Goal: Task Accomplishment & Management: Complete application form

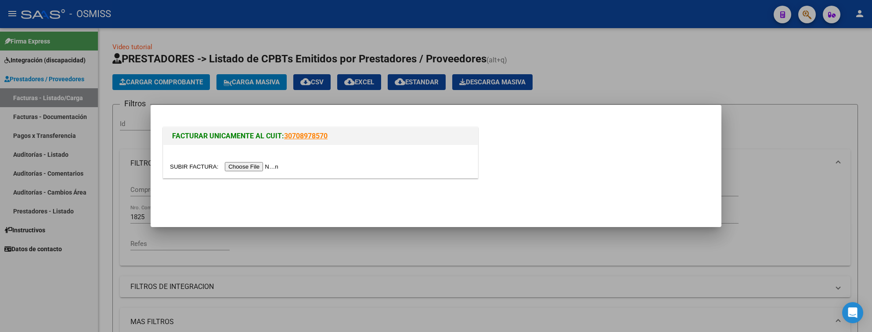
click at [629, 67] on div at bounding box center [436, 166] width 872 height 332
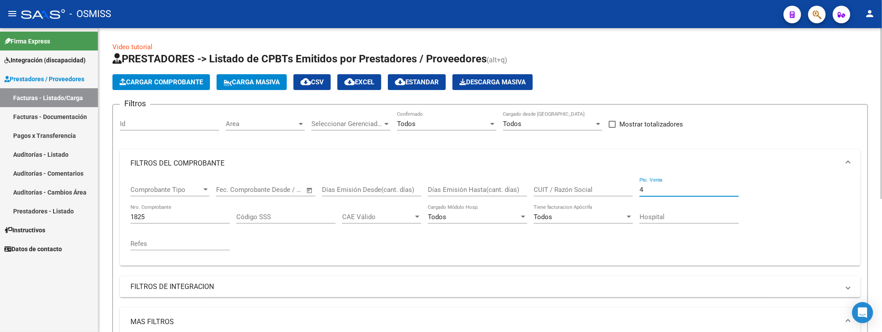
drag, startPoint x: 654, startPoint y: 192, endPoint x: 594, endPoint y: 159, distance: 68.6
click at [621, 177] on mat-expansion-panel "FILTROS DEL COMPROBANTE Comprobante Tipo Comprobante Tipo Start date – End date…" at bounding box center [490, 207] width 740 height 116
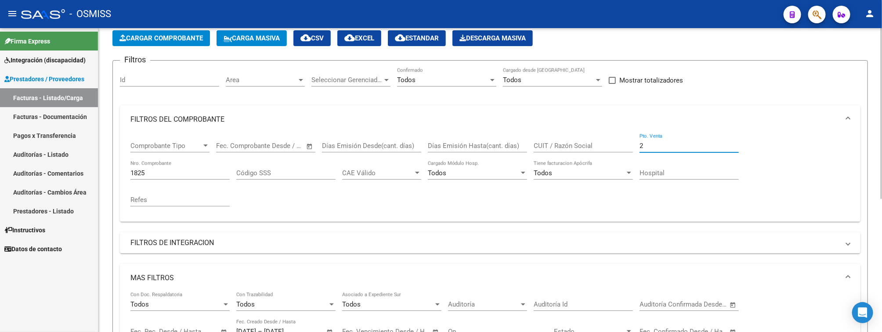
scroll to position [132, 0]
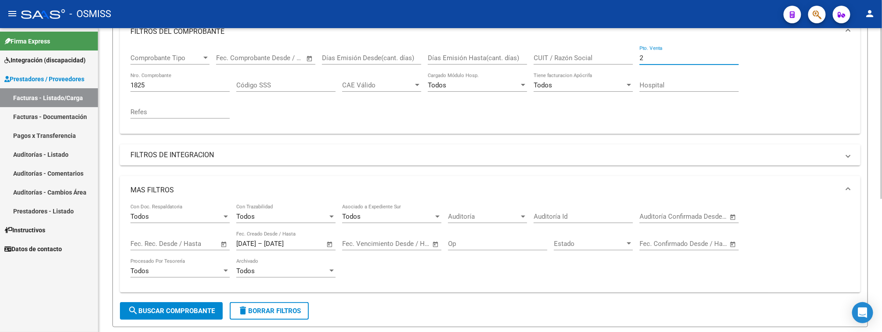
type input "2"
click at [277, 315] on span "delete Borrar Filtros" at bounding box center [269, 311] width 63 height 8
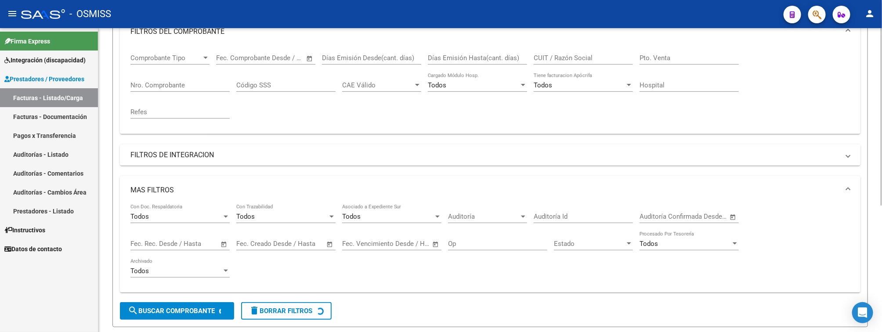
scroll to position [0, 0]
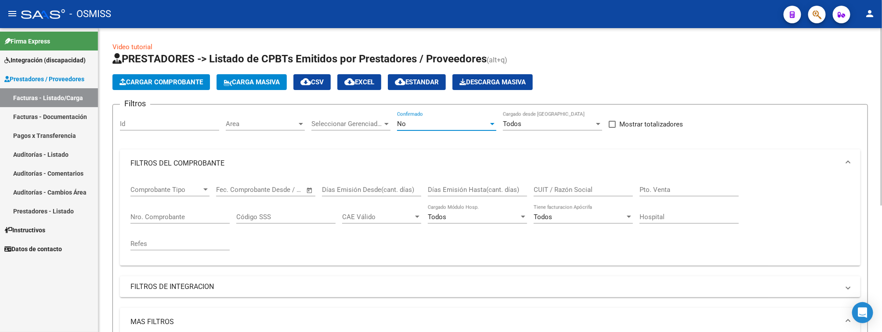
click at [421, 120] on div "No" at bounding box center [442, 124] width 91 height 8
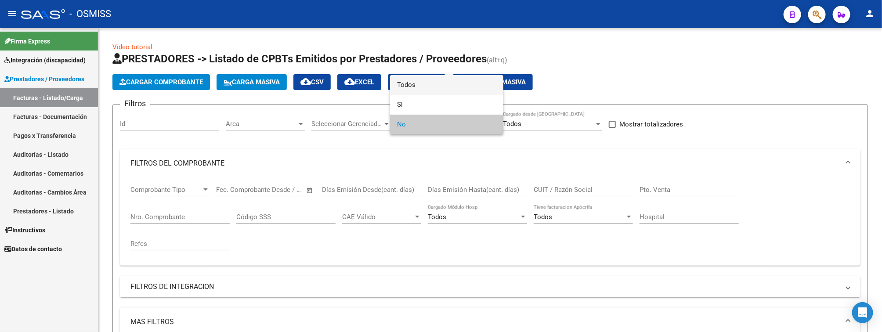
click at [419, 82] on span "Todos" at bounding box center [446, 85] width 99 height 20
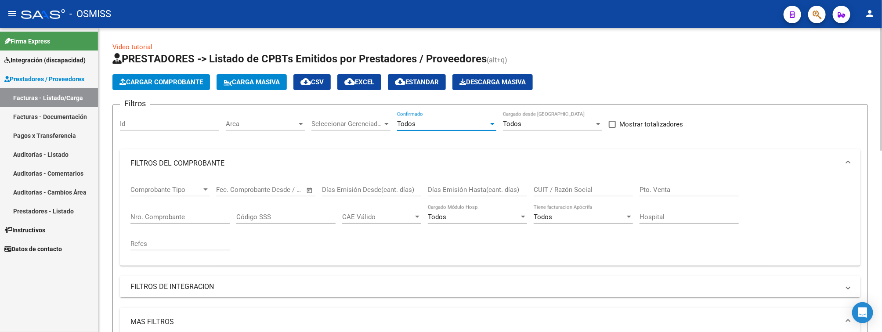
click at [673, 185] on div "Pto. Venta" at bounding box center [688, 186] width 99 height 19
type input "2"
click at [172, 220] on input "Nro. Comprobante" at bounding box center [179, 217] width 99 height 8
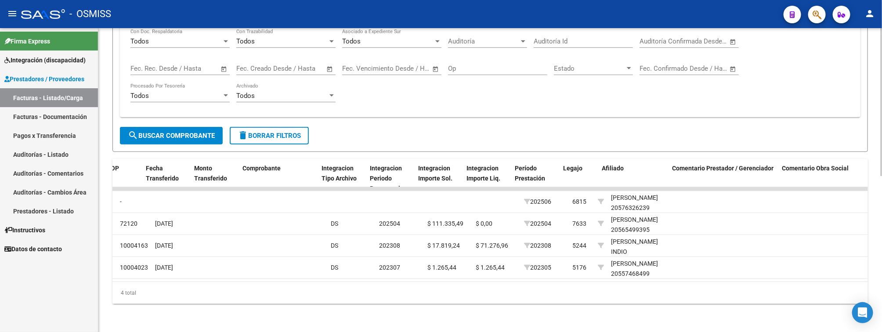
scroll to position [0, 843]
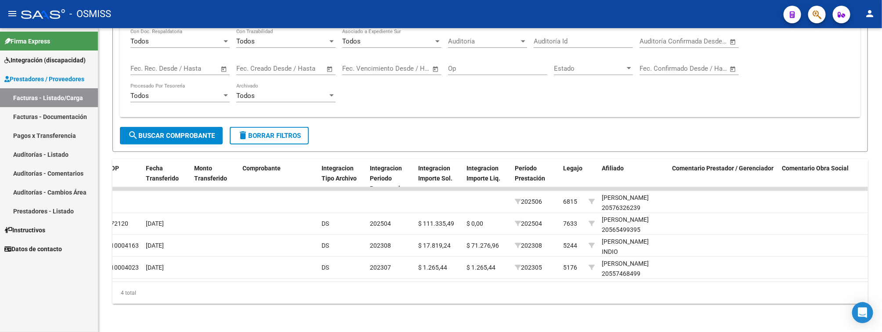
type input "910"
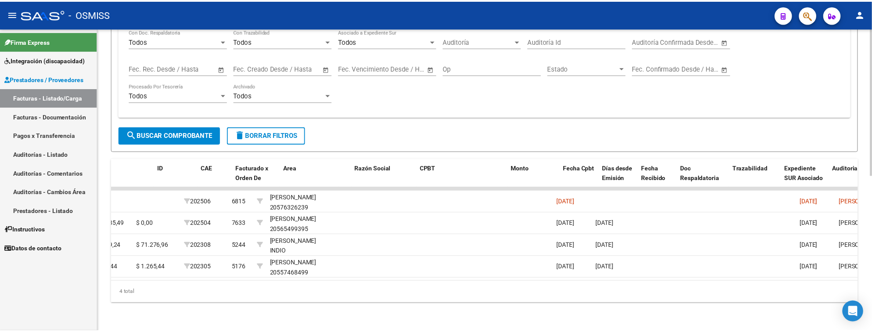
scroll to position [0, 0]
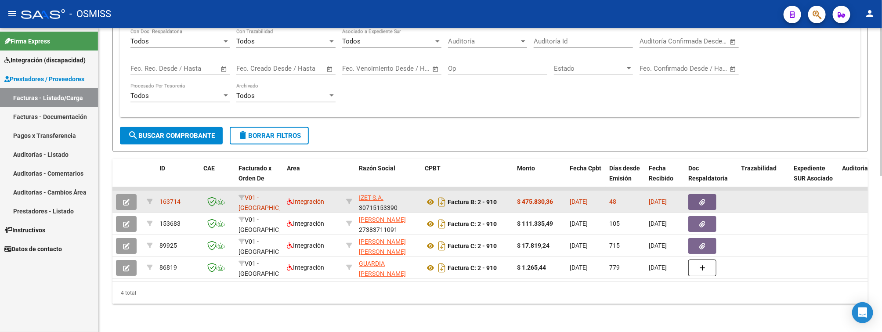
click at [126, 199] on icon "button" at bounding box center [126, 202] width 7 height 7
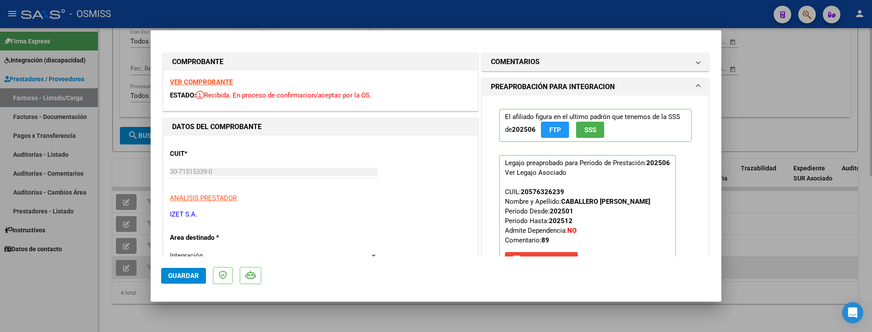
click at [70, 266] on div at bounding box center [436, 166] width 872 height 332
type input "$ 0,00"
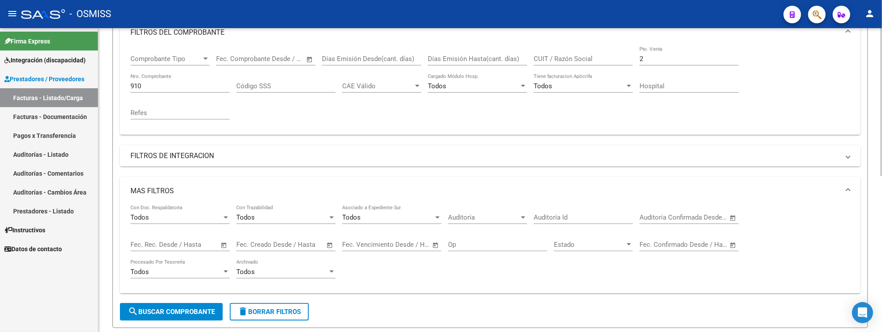
scroll to position [122, 0]
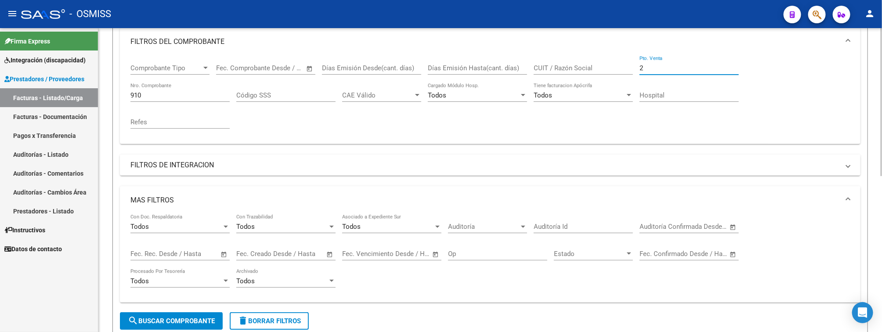
drag, startPoint x: 660, startPoint y: 66, endPoint x: 640, endPoint y: 66, distance: 19.8
click at [642, 66] on input "2" at bounding box center [688, 68] width 99 height 8
type input "1"
click at [105, 87] on div "Video tutorial PRESTADORES -> Listado de CPBTs Emitidos por Prestadores / Prove…" at bounding box center [489, 211] width 783 height 611
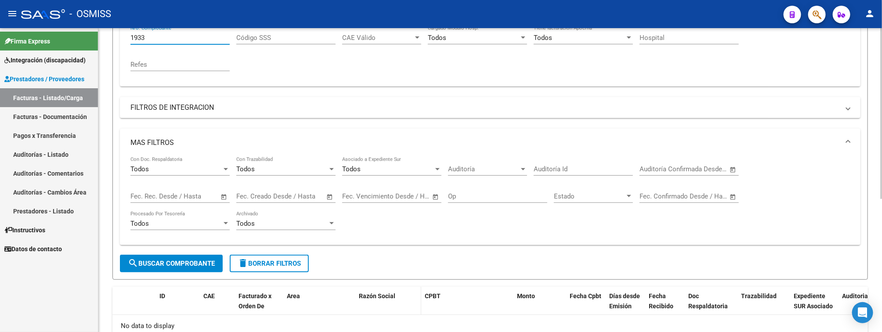
scroll to position [236, 0]
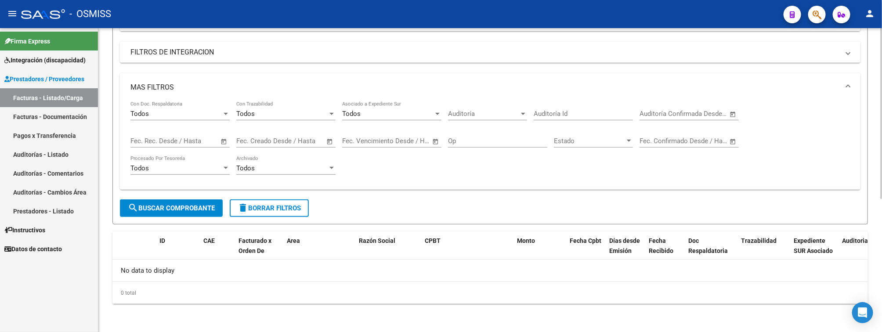
type input "1933"
click at [184, 200] on button "search Buscar Comprobante" at bounding box center [171, 208] width 103 height 18
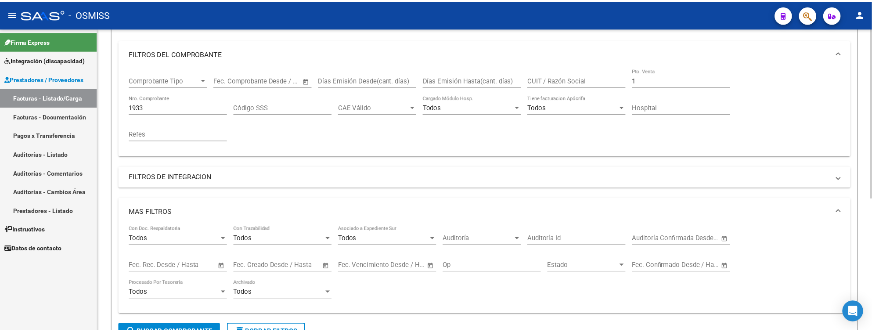
scroll to position [0, 0]
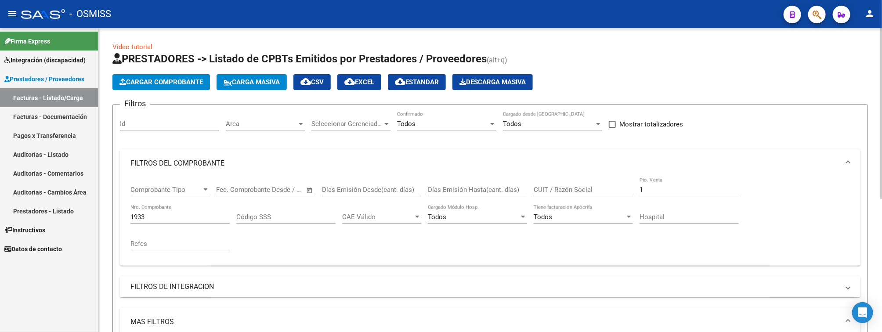
click at [184, 83] on span "Cargar Comprobante" at bounding box center [160, 82] width 83 height 8
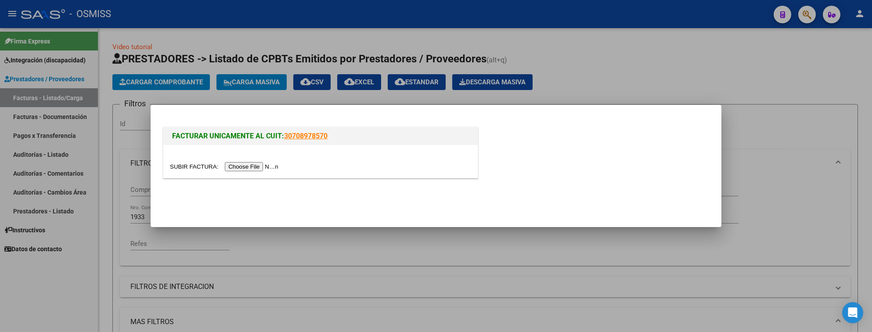
click at [271, 167] on input "file" at bounding box center [225, 166] width 111 height 9
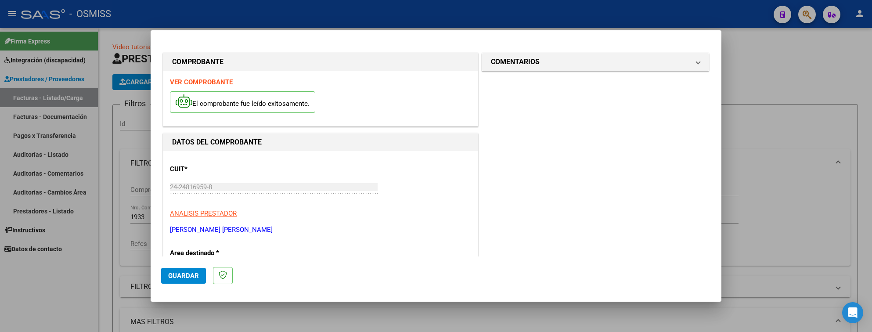
click at [780, 62] on div at bounding box center [436, 166] width 872 height 332
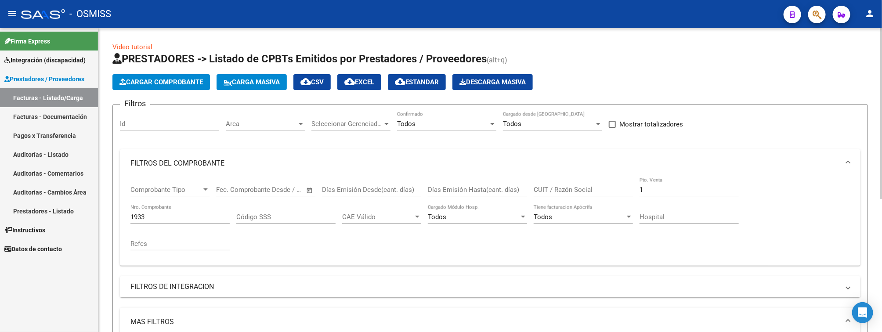
click at [175, 80] on span "Cargar Comprobante" at bounding box center [160, 82] width 83 height 8
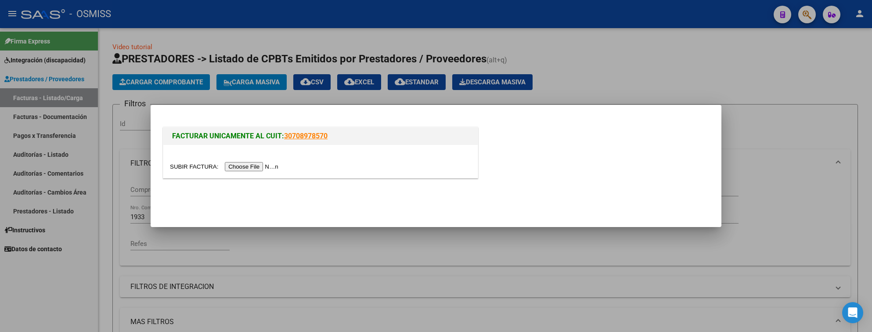
click at [267, 169] on input "file" at bounding box center [225, 166] width 111 height 9
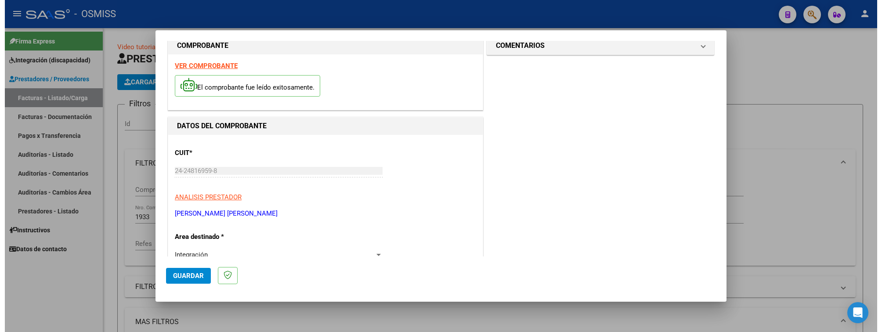
scroll to position [66, 0]
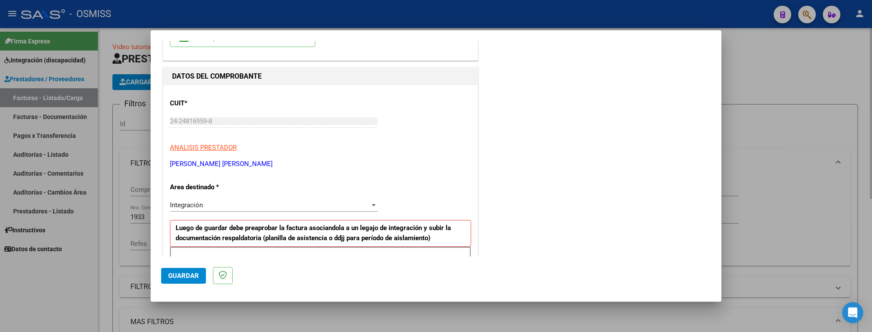
click at [750, 87] on div at bounding box center [436, 166] width 872 height 332
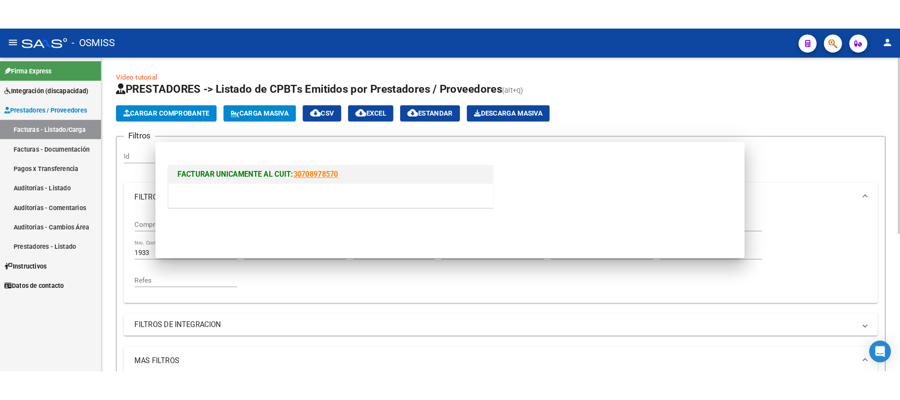
scroll to position [0, 0]
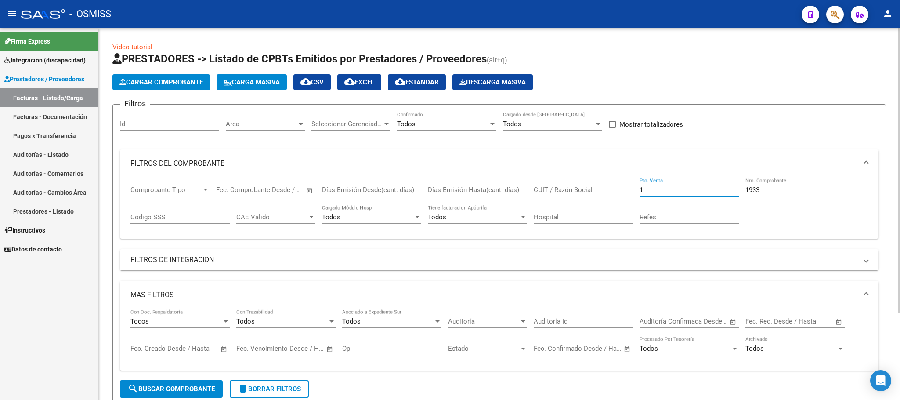
drag, startPoint x: 668, startPoint y: 192, endPoint x: 613, endPoint y: 189, distance: 55.0
click at [621, 192] on div "Comprobante Tipo Comprobante Tipo Start date – End date Fec. Comprobante Desde …" at bounding box center [498, 204] width 737 height 54
type input "3"
drag, startPoint x: 760, startPoint y: 192, endPoint x: 739, endPoint y: 193, distance: 21.1
click at [739, 193] on div "Comprobante Tipo Comprobante Tipo Start date – End date Fec. Comprobante Desde …" at bounding box center [498, 204] width 737 height 54
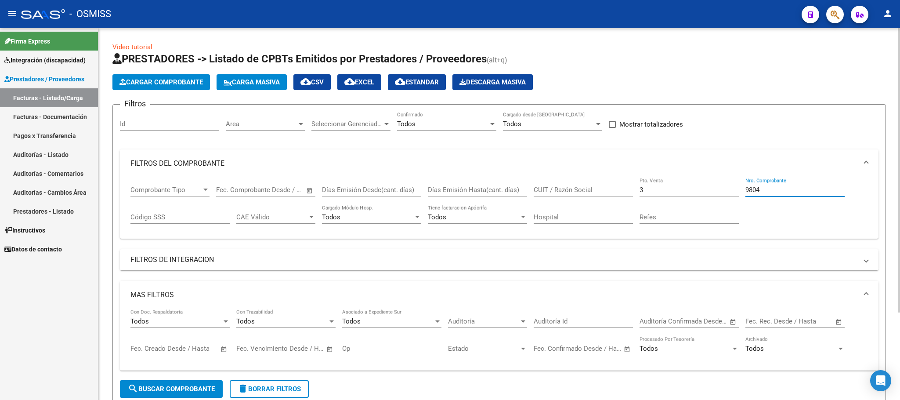
click at [746, 190] on input "9804" at bounding box center [794, 190] width 99 height 8
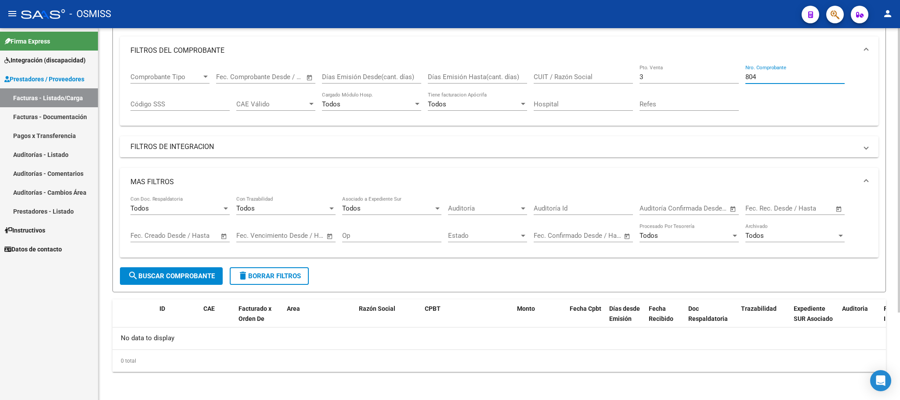
type input "804"
click at [198, 278] on span "search Buscar Comprobante" at bounding box center [171, 276] width 87 height 8
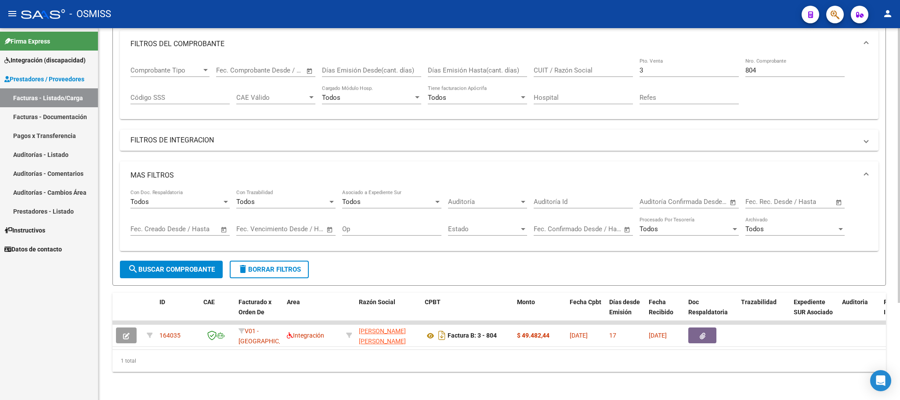
click at [166, 265] on span "search Buscar Comprobante" at bounding box center [171, 269] width 87 height 8
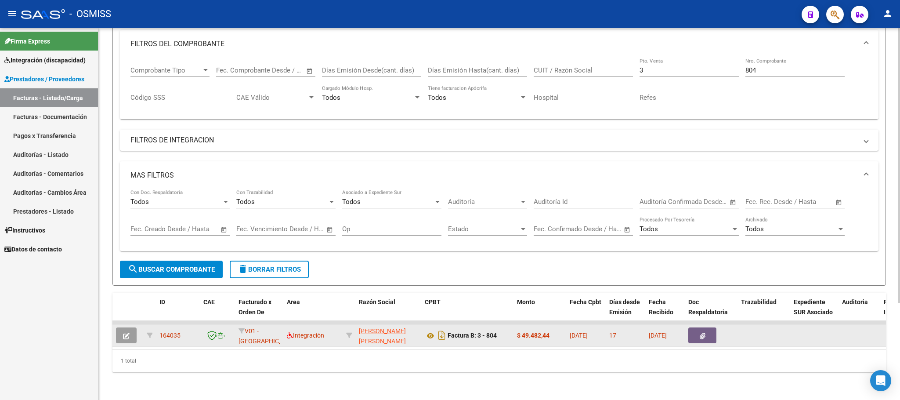
click at [128, 327] on button "button" at bounding box center [126, 335] width 21 height 16
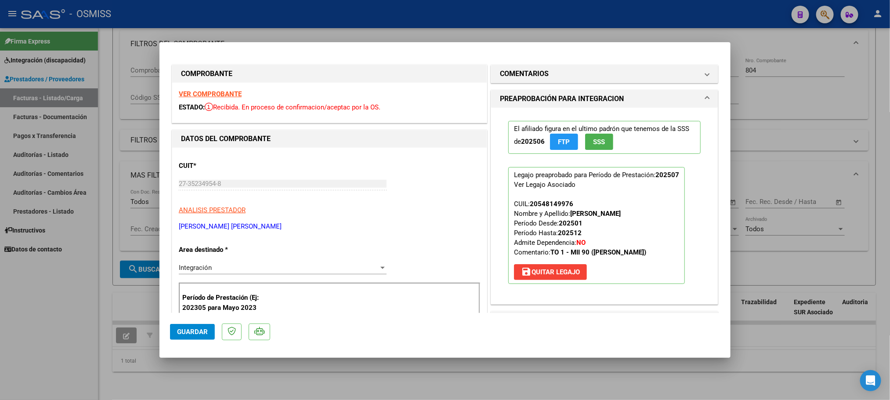
click at [57, 324] on div at bounding box center [445, 200] width 890 height 400
type input "$ 0,00"
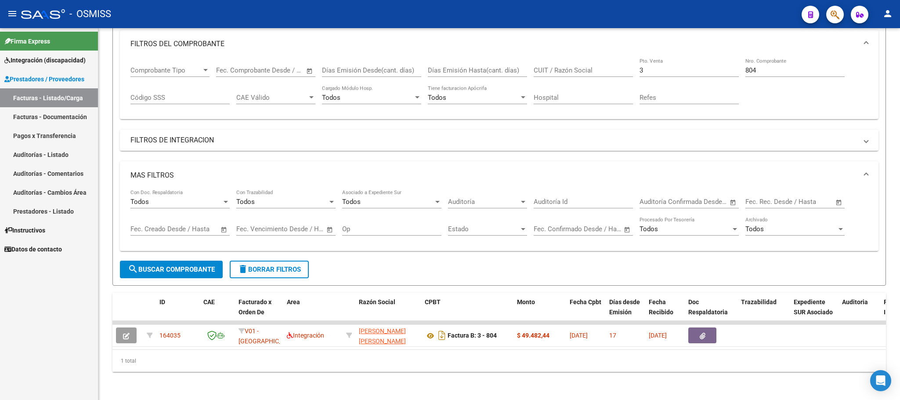
click at [655, 20] on div "- OSMISS" at bounding box center [407, 13] width 773 height 19
drag, startPoint x: 655, startPoint y: 61, endPoint x: 622, endPoint y: 61, distance: 32.9
click at [622, 61] on div "Comprobante Tipo Comprobante Tipo Start date – End date Fec. Comprobante Desde …" at bounding box center [498, 85] width 737 height 54
type input "1"
drag, startPoint x: 763, startPoint y: 61, endPoint x: 711, endPoint y: 61, distance: 52.3
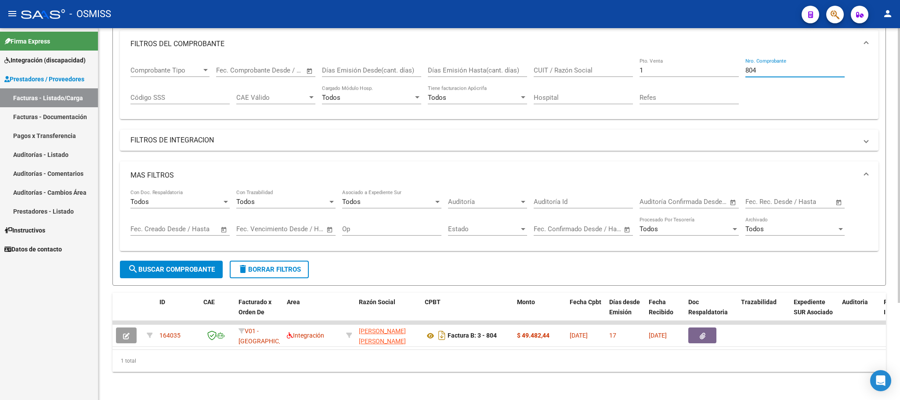
click at [711, 61] on div "Comprobante Tipo Comprobante Tipo Start date – End date Fec. Comprobante Desde …" at bounding box center [498, 85] width 737 height 54
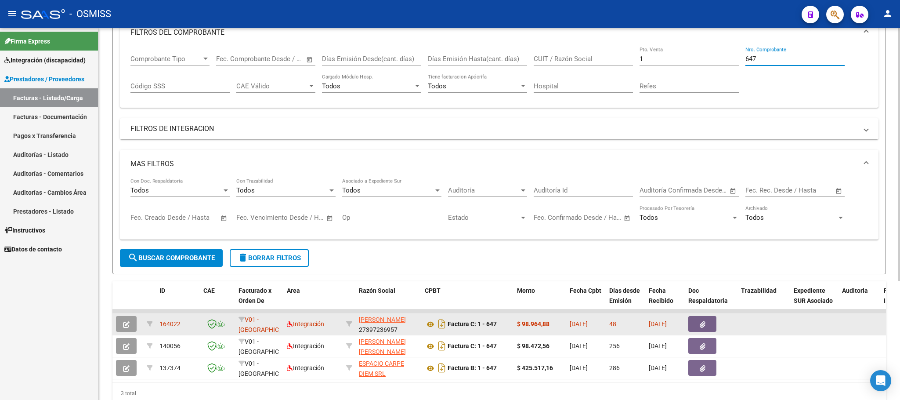
type input "647"
click at [132, 323] on button "button" at bounding box center [126, 324] width 21 height 16
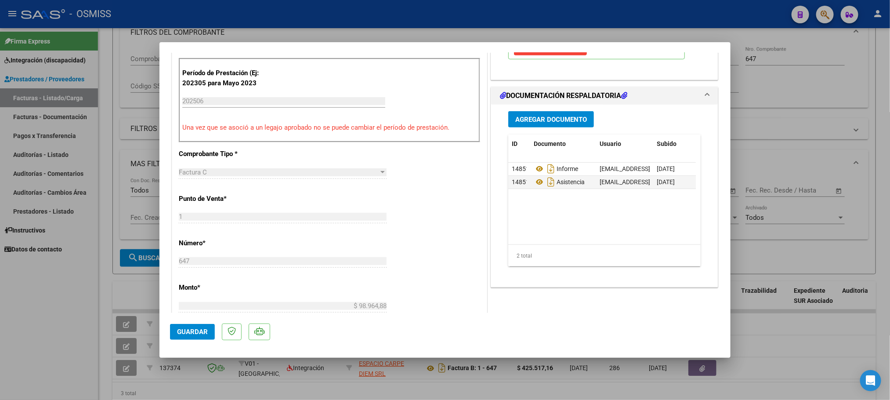
scroll to position [214, 0]
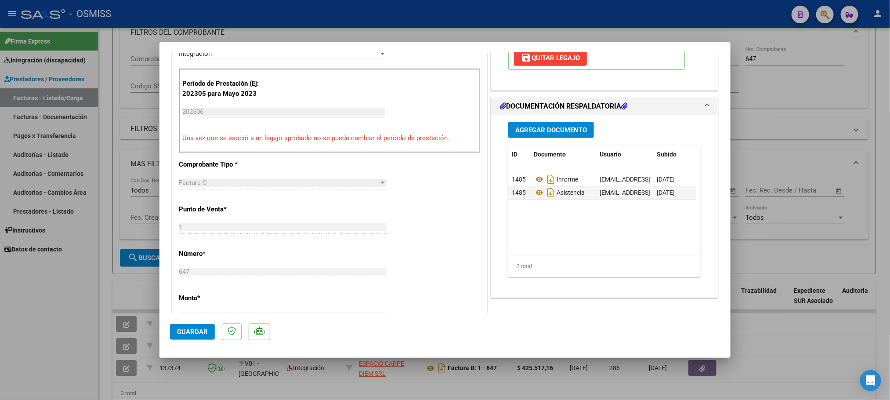
click at [747, 25] on div at bounding box center [445, 200] width 890 height 400
type input "$ 0,00"
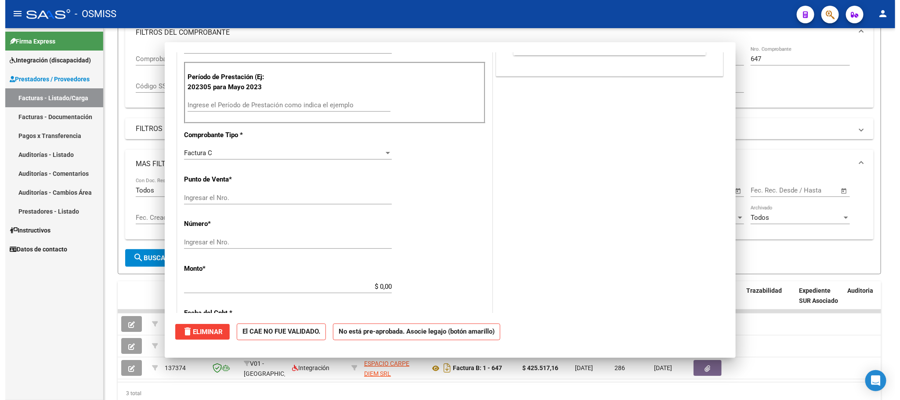
scroll to position [0, 0]
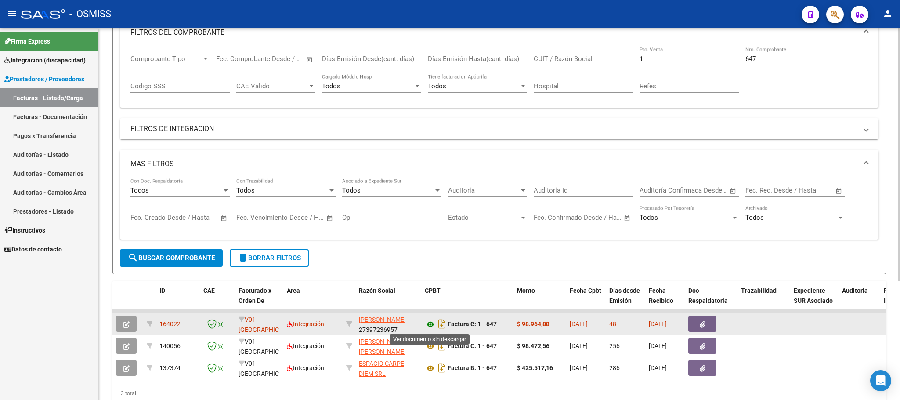
click at [431, 325] on icon at bounding box center [430, 324] width 11 height 11
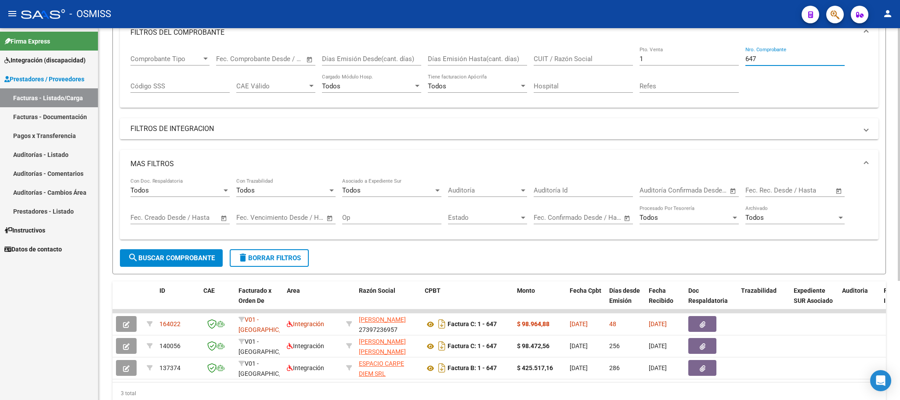
click at [768, 58] on input "647" at bounding box center [794, 59] width 99 height 8
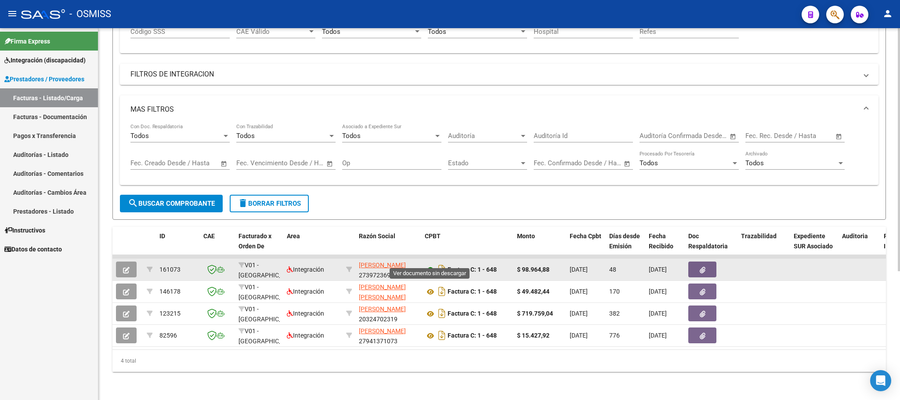
type input "648"
click at [430, 264] on icon at bounding box center [430, 269] width 11 height 11
click at [124, 261] on button "button" at bounding box center [126, 269] width 21 height 16
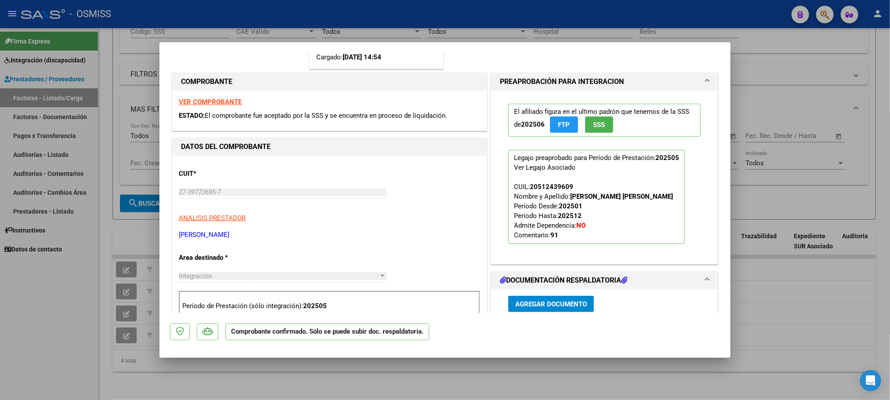
scroll to position [263, 0]
